Goal: Task Accomplishment & Management: Manage account settings

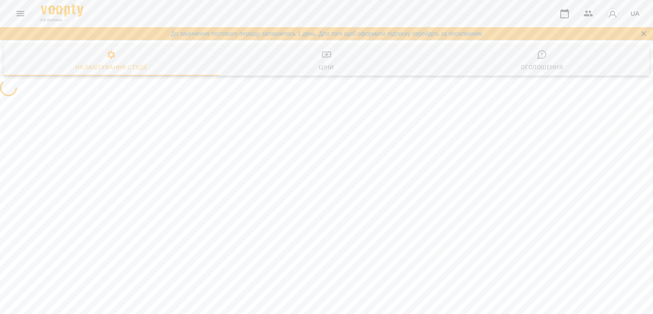
select select "**"
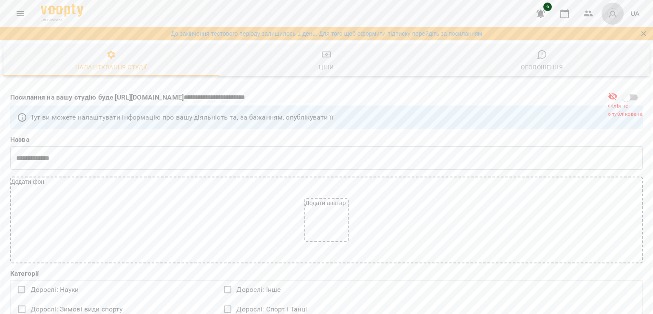
click at [614, 12] on img "button" at bounding box center [613, 14] width 12 height 12
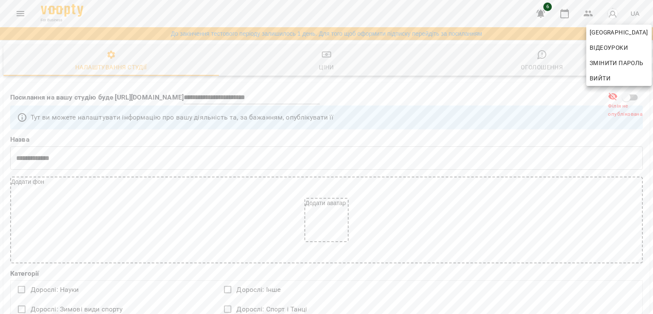
click at [20, 16] on div at bounding box center [326, 157] width 653 height 314
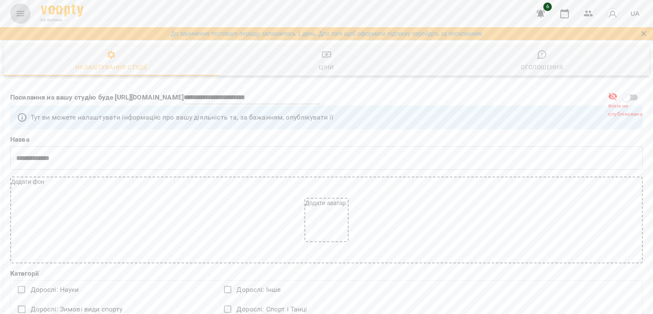
click at [20, 16] on icon "Menu" at bounding box center [20, 14] width 10 height 10
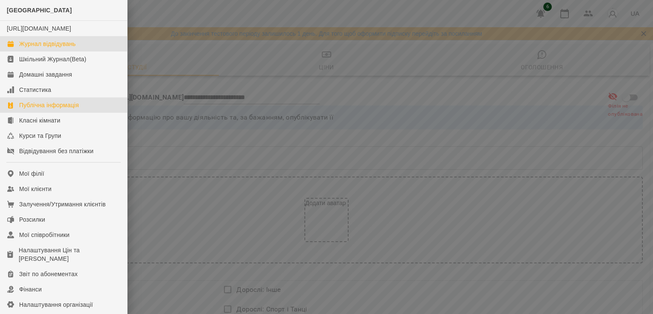
click at [34, 51] on link "Журнал відвідувань" at bounding box center [63, 43] width 127 height 15
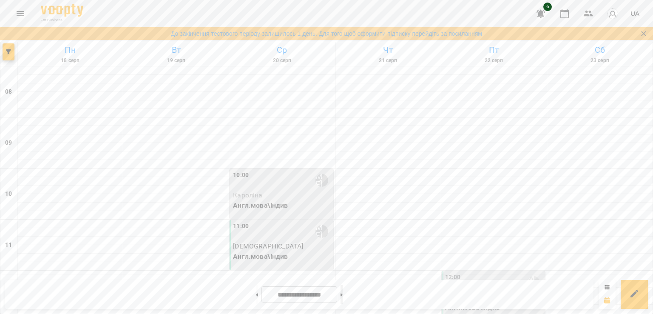
click at [343, 291] on button at bounding box center [342, 294] width 2 height 19
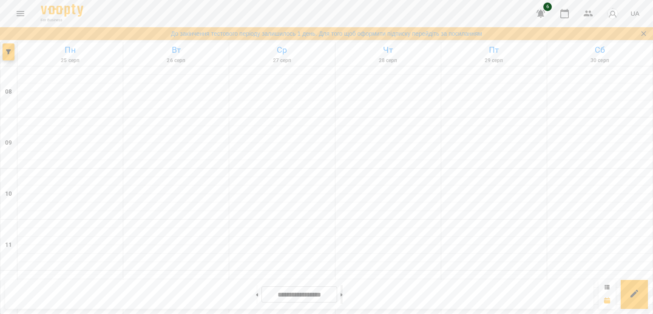
click at [343, 291] on button at bounding box center [342, 294] width 2 height 19
click at [256, 296] on button at bounding box center [257, 294] width 2 height 19
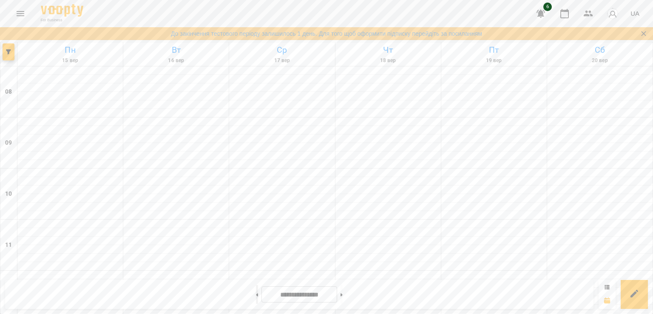
click at [256, 296] on button at bounding box center [257, 294] width 2 height 19
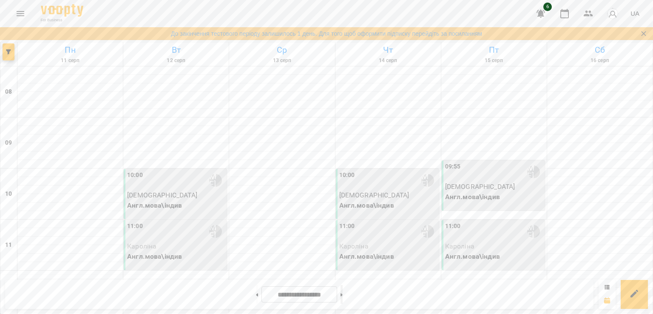
click at [343, 294] on button at bounding box center [342, 294] width 2 height 19
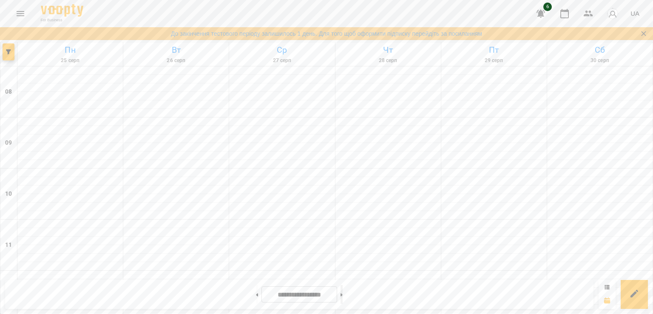
click at [343, 294] on button at bounding box center [342, 294] width 2 height 19
type input "**********"
click at [20, 12] on icon "Menu" at bounding box center [20, 14] width 10 height 10
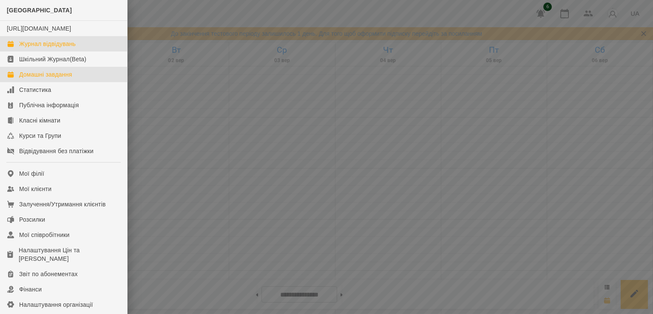
click at [27, 79] on div "Домашні завдання" at bounding box center [45, 74] width 53 height 9
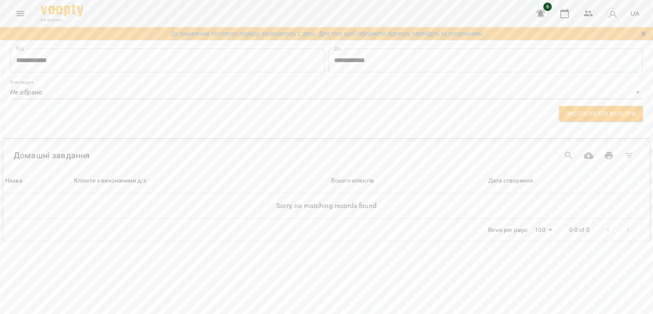
click at [23, 14] on icon "Menu" at bounding box center [20, 14] width 10 height 10
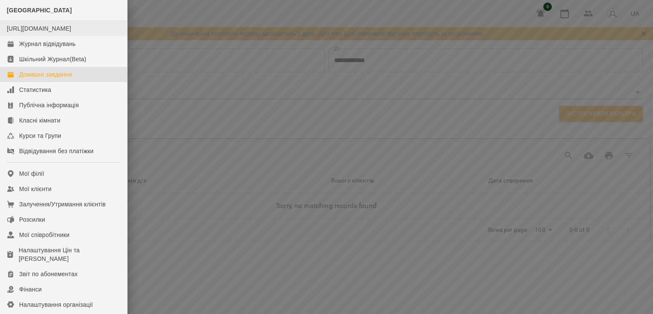
click at [71, 33] on div "https://www.voopty.com.ua/studio/6895bcc994d3f6a24341cd29" at bounding box center [39, 28] width 64 height 9
click at [65, 23] on li "https://www.voopty.com.ua/studio/6895bcc994d3f6a24341cd29" at bounding box center [63, 28] width 127 height 15
click at [64, 28] on link "https://www.voopty.com.ua/studio/6895bcc994d3f6a24341cd29" at bounding box center [39, 28] width 64 height 7
click at [513, 76] on div at bounding box center [326, 157] width 653 height 314
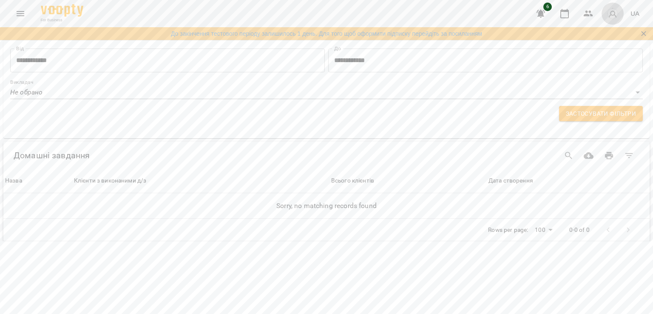
click at [616, 13] on img "button" at bounding box center [613, 14] width 12 height 12
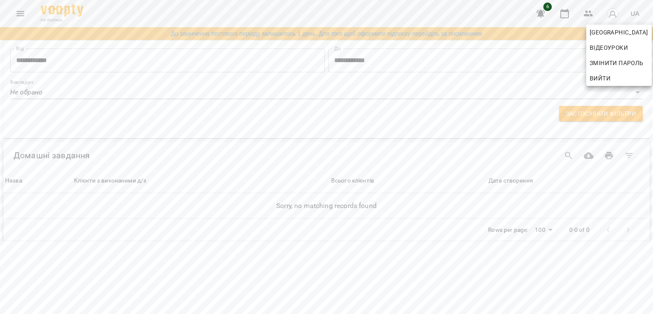
click at [14, 15] on div at bounding box center [326, 157] width 653 height 314
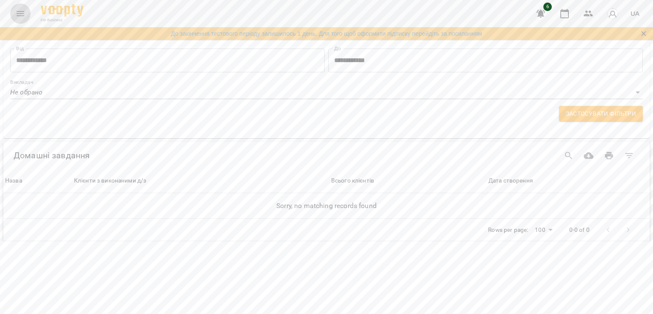
click at [17, 14] on icon "Menu" at bounding box center [21, 13] width 8 height 5
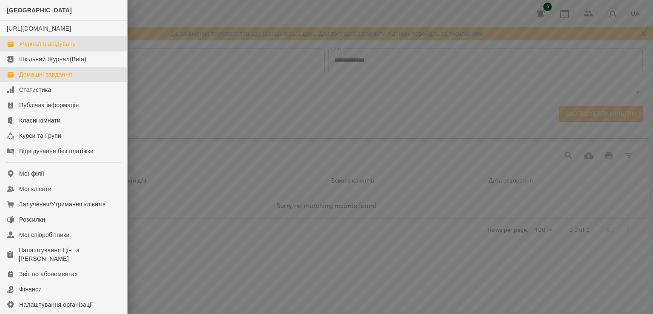
click at [23, 48] on div "Журнал відвідувань" at bounding box center [47, 44] width 57 height 9
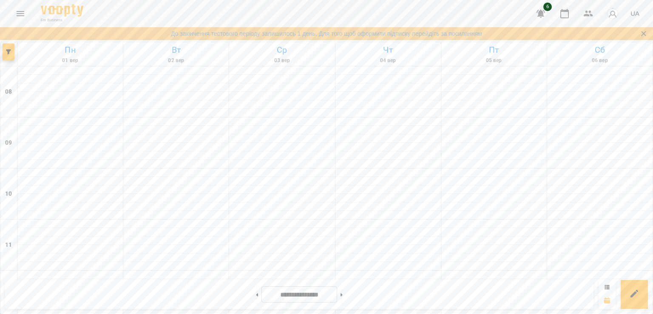
click at [26, 15] on button "Menu" at bounding box center [20, 13] width 20 height 20
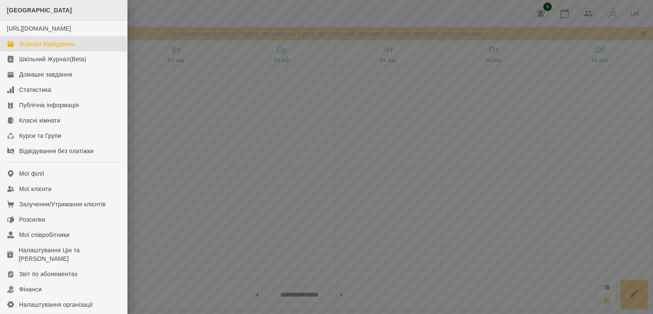
click at [23, 15] on div "[GEOGRAPHIC_DATA]" at bounding box center [63, 10] width 127 height 21
click at [21, 14] on div "[GEOGRAPHIC_DATA]" at bounding box center [63, 10] width 127 height 21
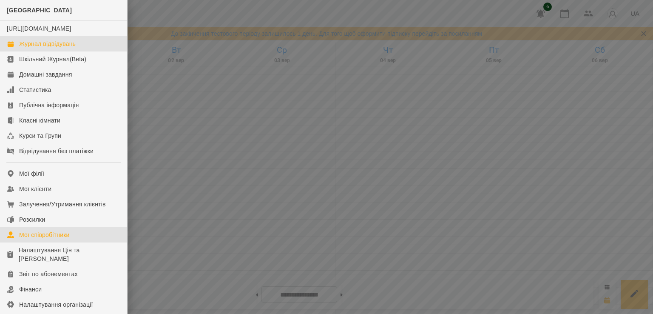
click at [42, 242] on link "Мої співробітники" at bounding box center [63, 234] width 127 height 15
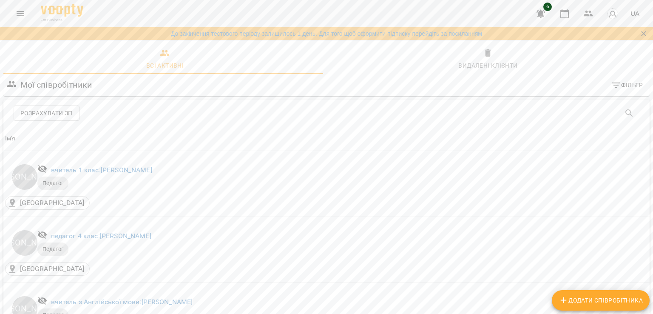
scroll to position [541, 0]
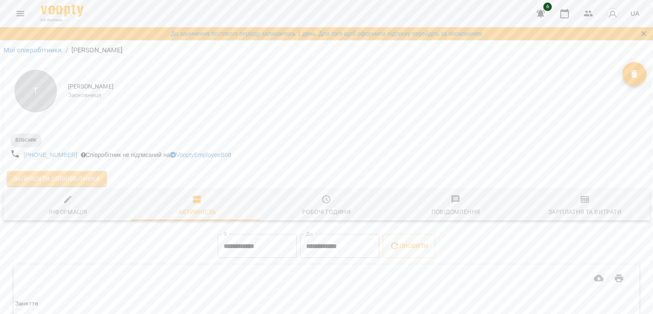
click at [68, 177] on span "Запросити співробітника" at bounding box center [57, 179] width 86 height 10
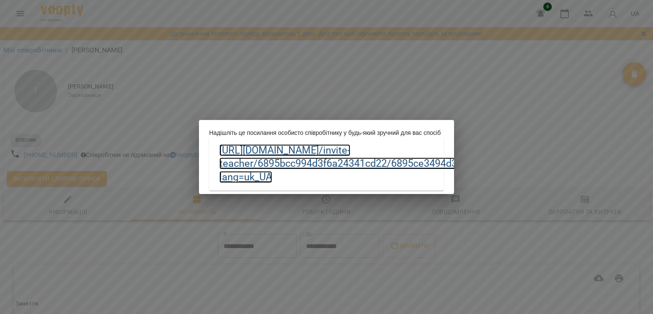
click at [342, 161] on link "https://biz.voopty.com /invite-teacher/6895bcc994d3f6a24341cd22/6895ce3494d3f6a…" at bounding box center [373, 163] width 307 height 39
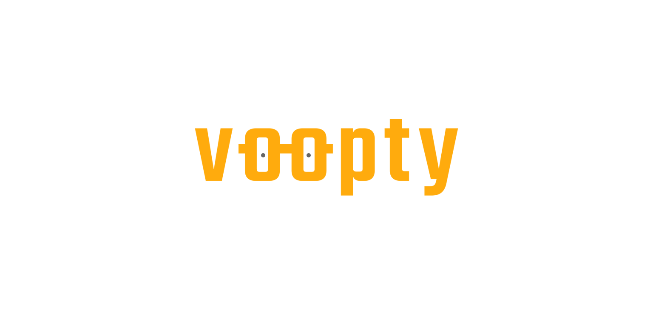
select select "**"
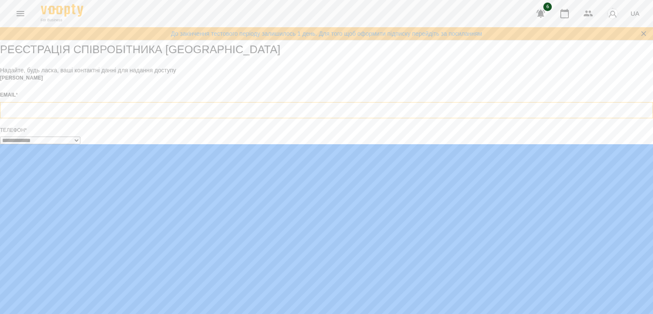
type input "**********"
